Goal: Find specific page/section: Find specific page/section

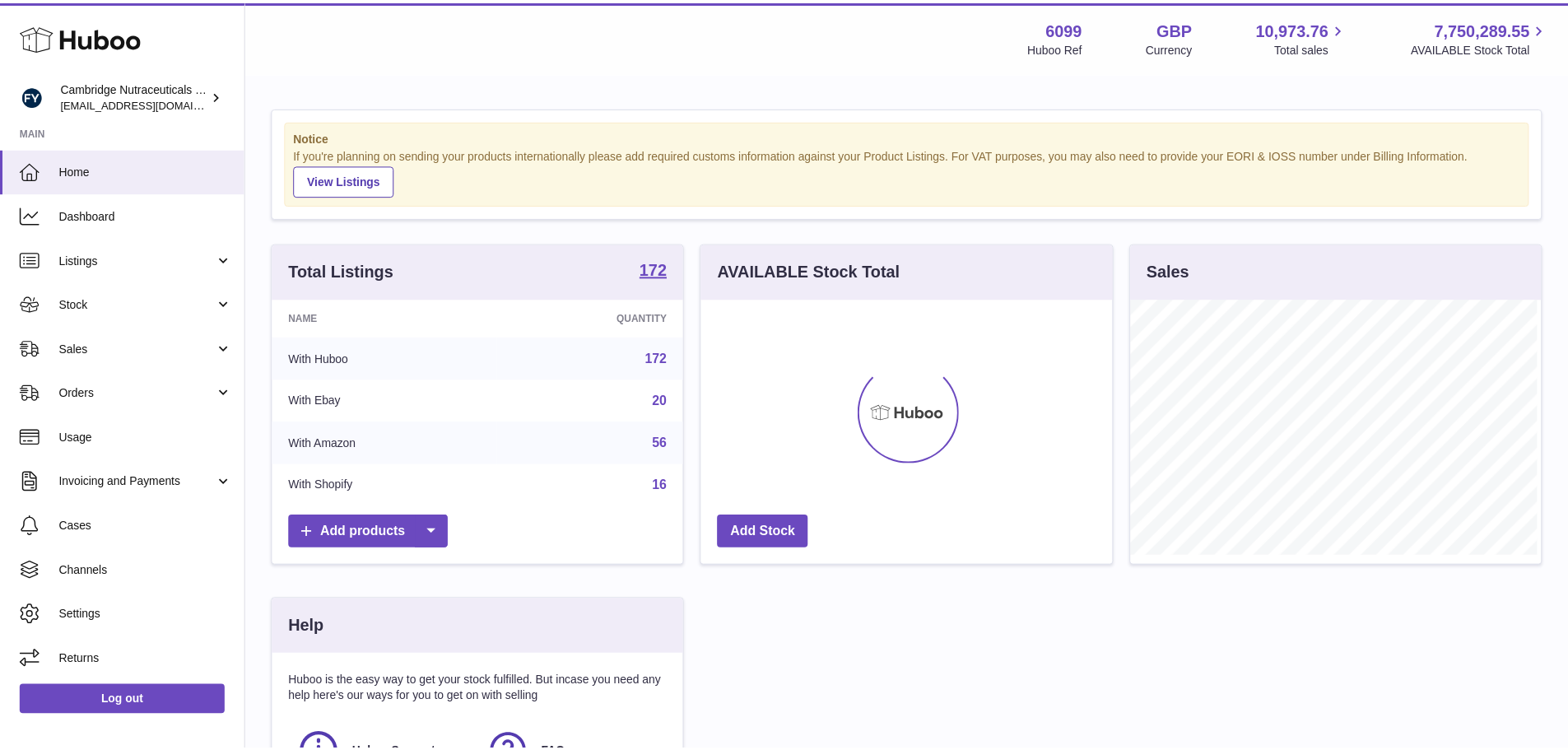
scroll to position [257, 415]
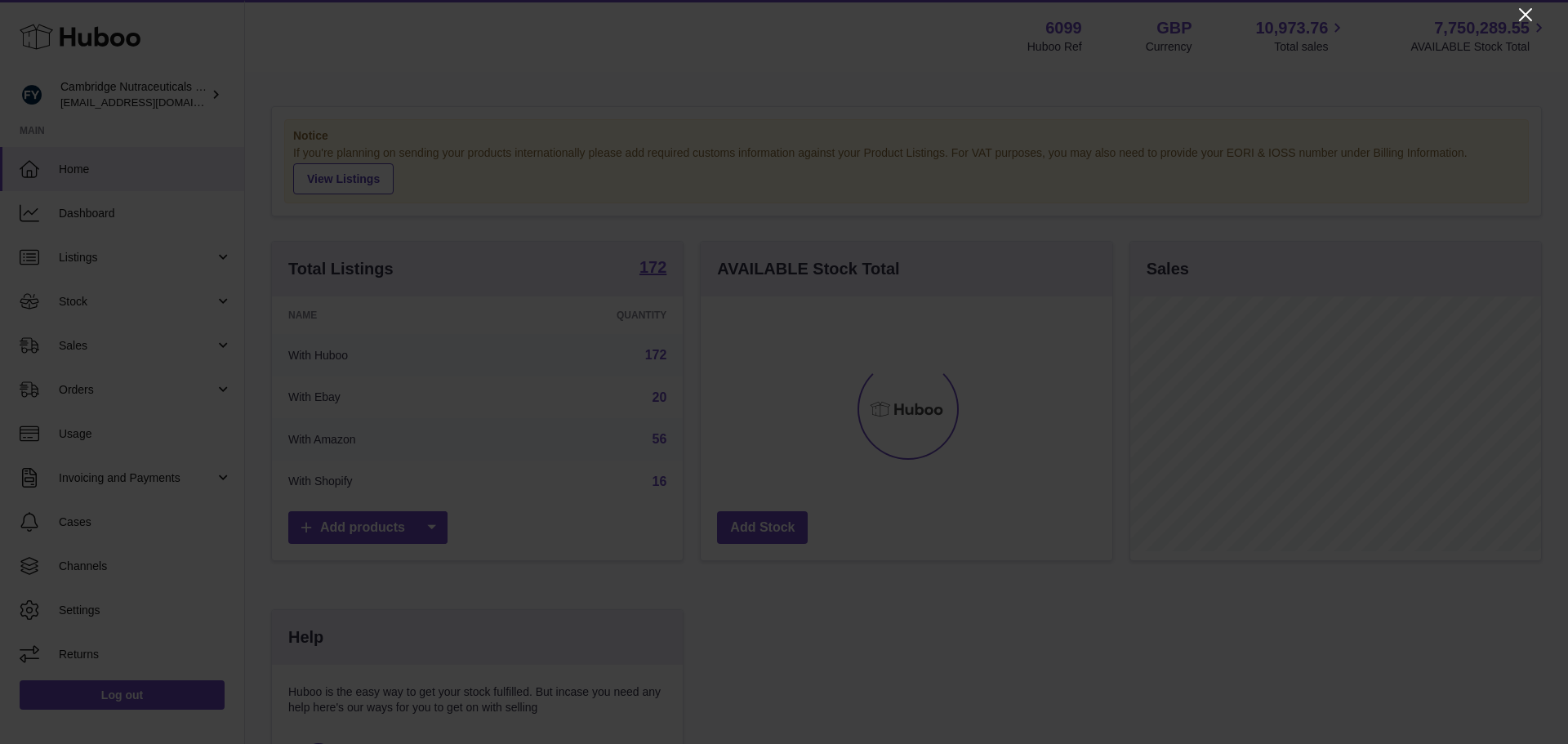
click at [1523, 12] on icon "Close" at bounding box center [1525, 15] width 13 height 13
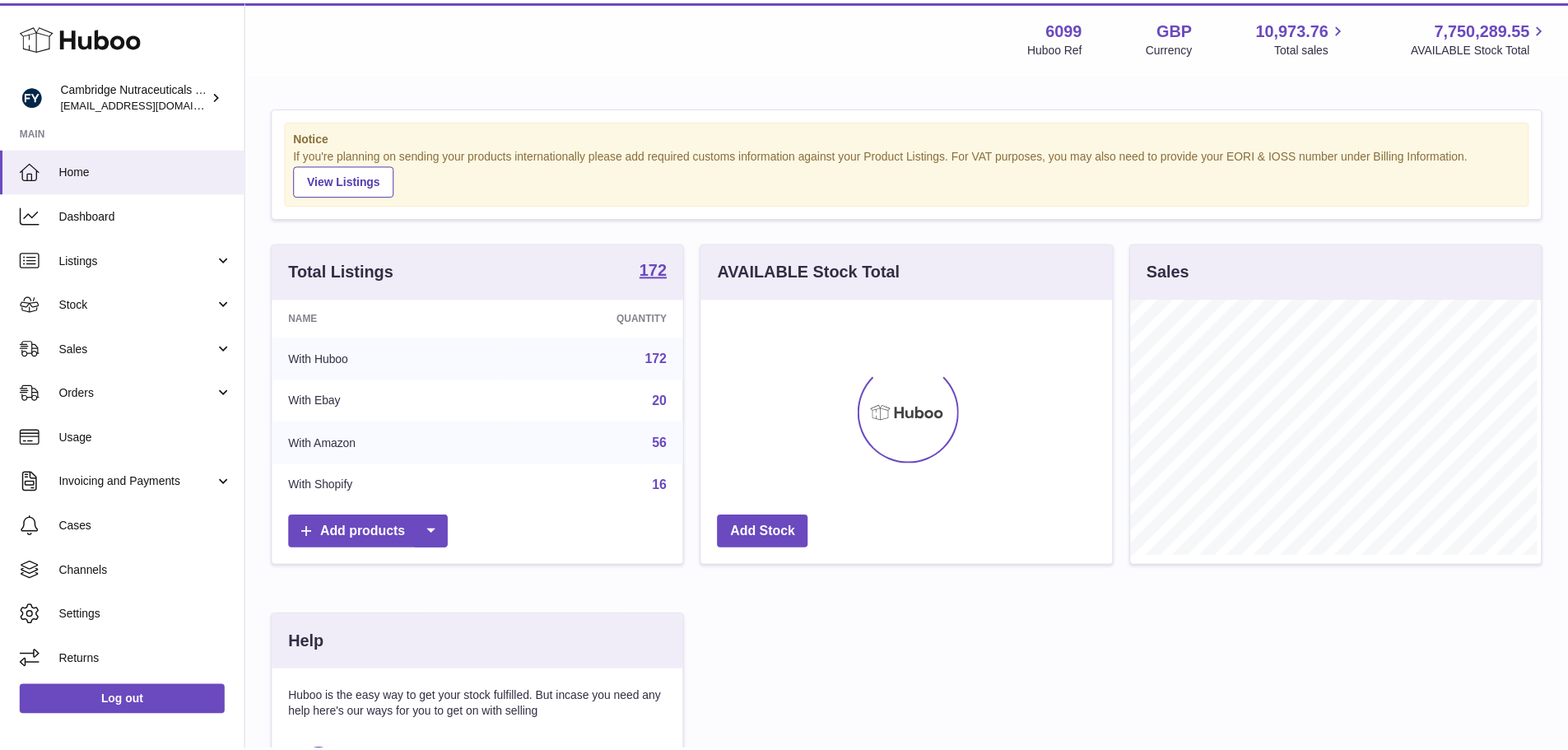
scroll to position [822916, 822708]
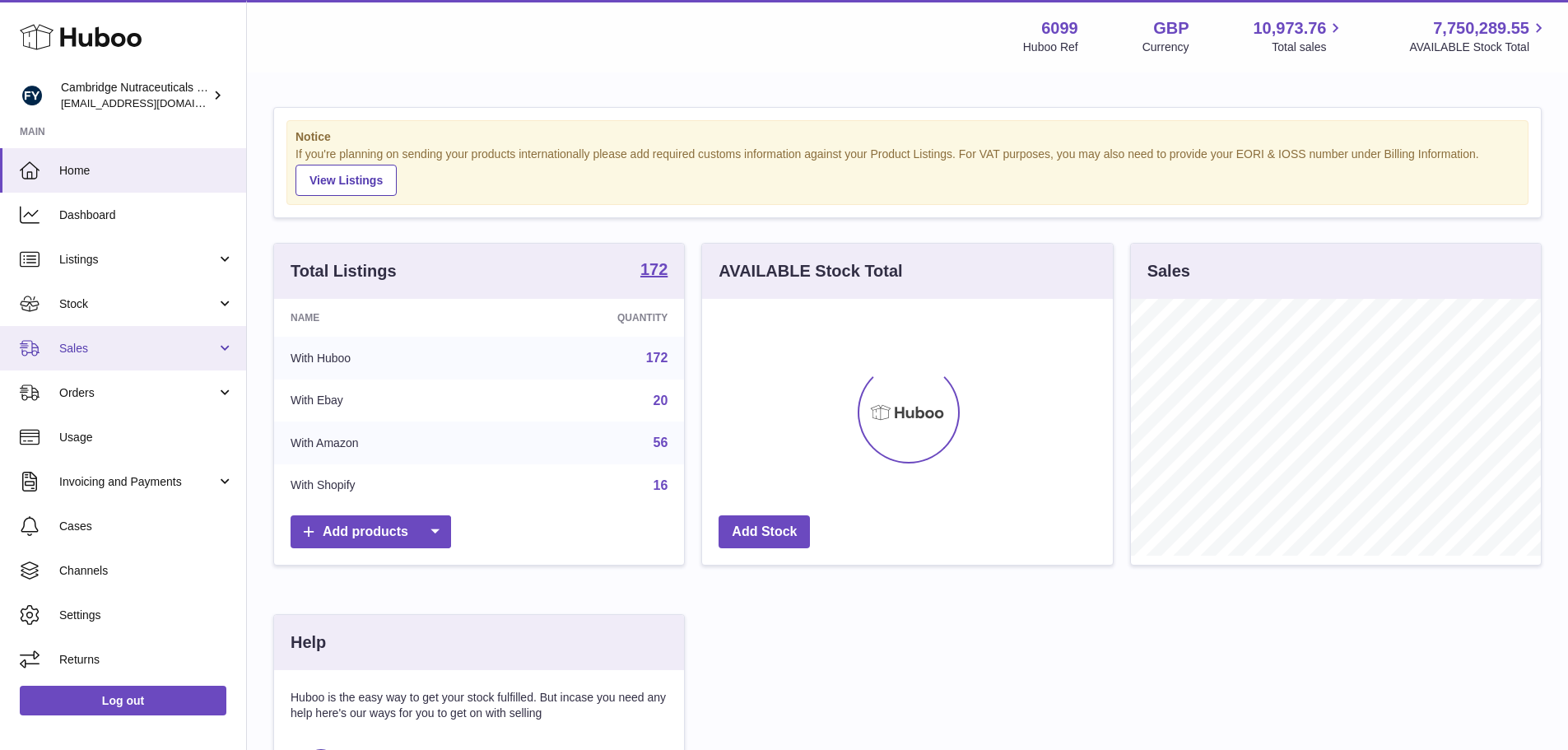
click at [136, 355] on span "Sales" at bounding box center [137, 348] width 157 height 16
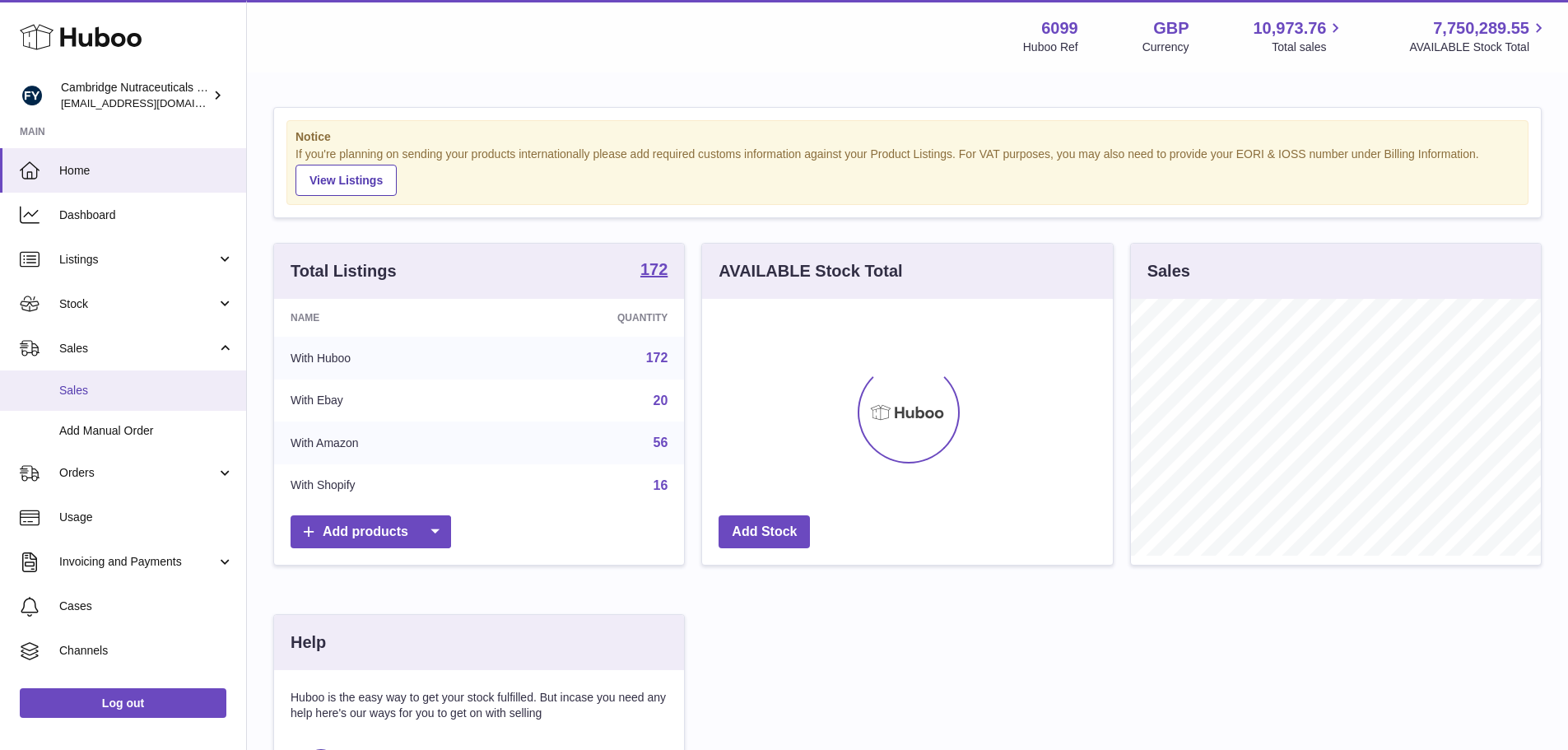
click at [116, 388] on span "Sales" at bounding box center [146, 390] width 174 height 16
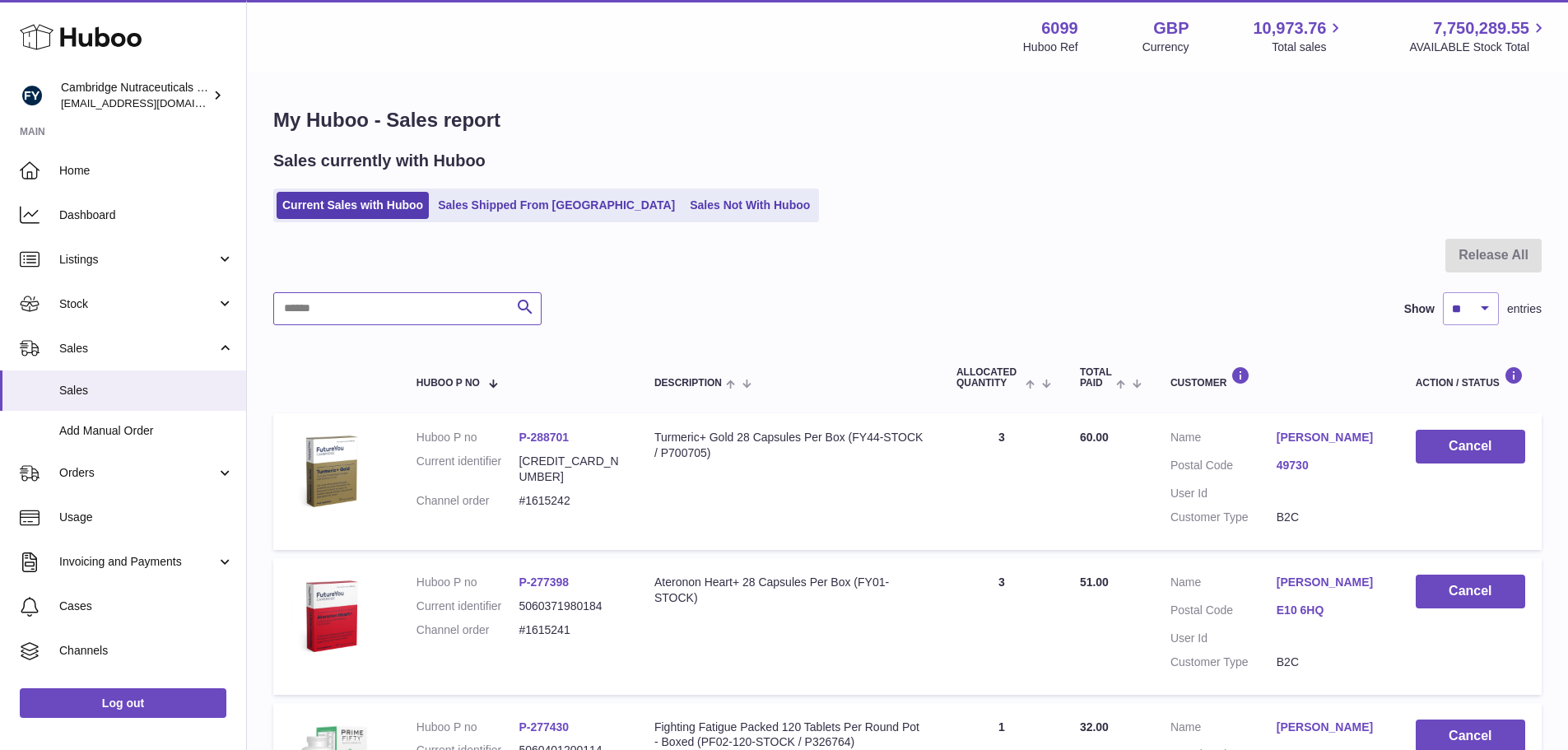
click at [416, 301] on input "text" at bounding box center [407, 309] width 268 height 33
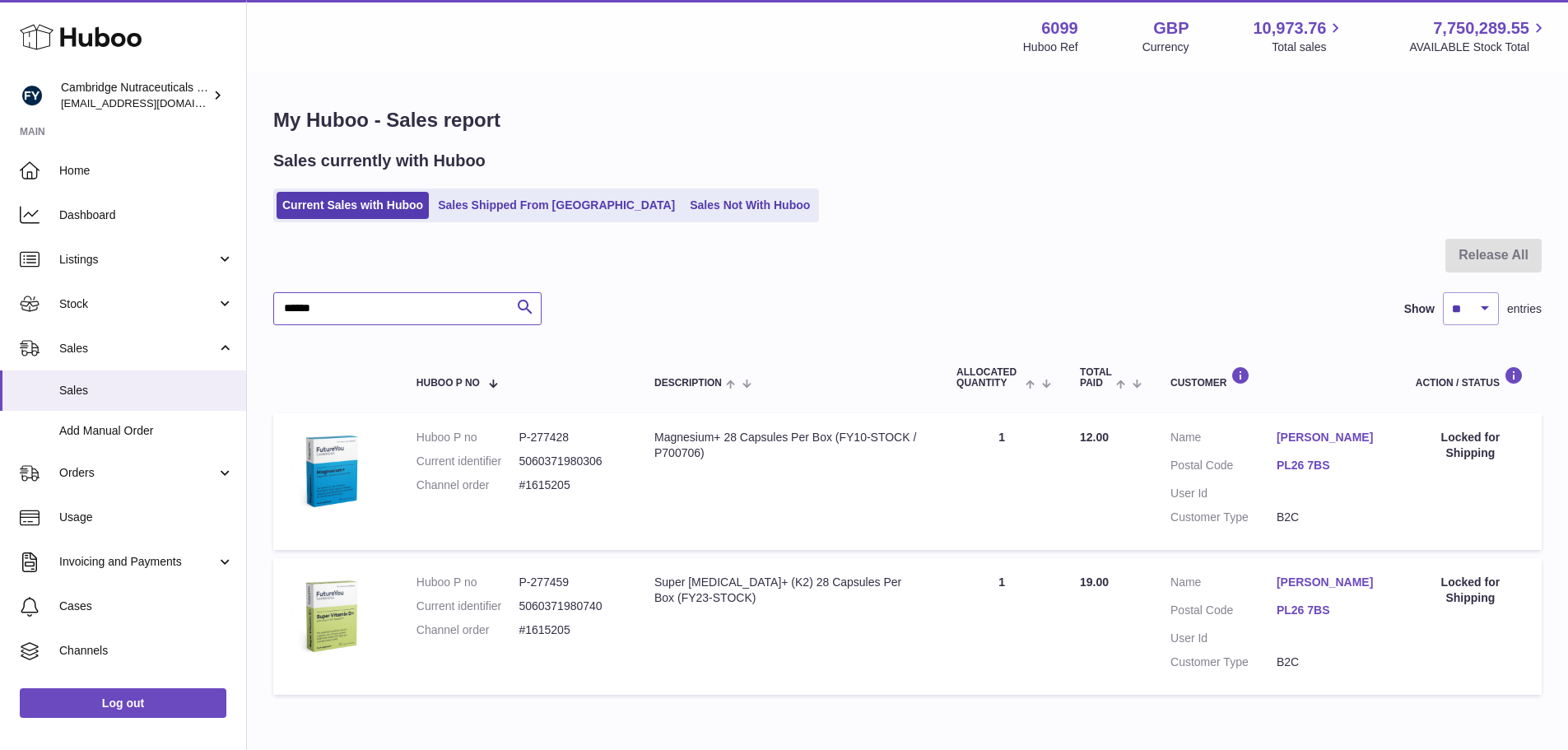
type input "******"
